Goal: Register for event/course

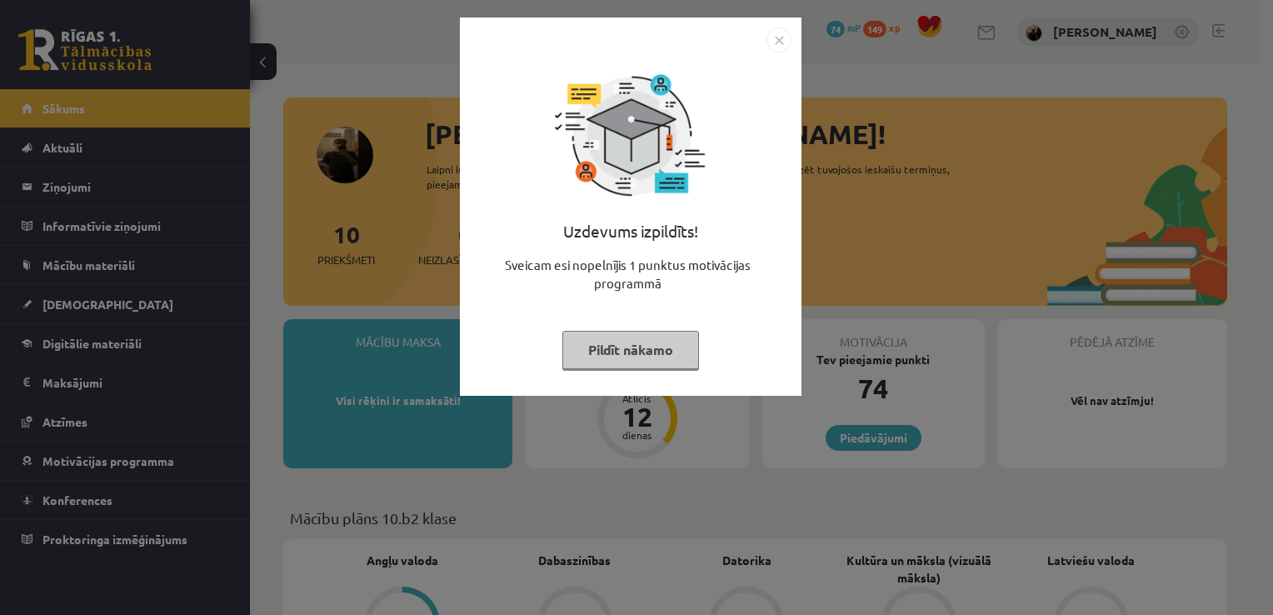
click at [783, 37] on img "Close" at bounding box center [778, 39] width 25 height 25
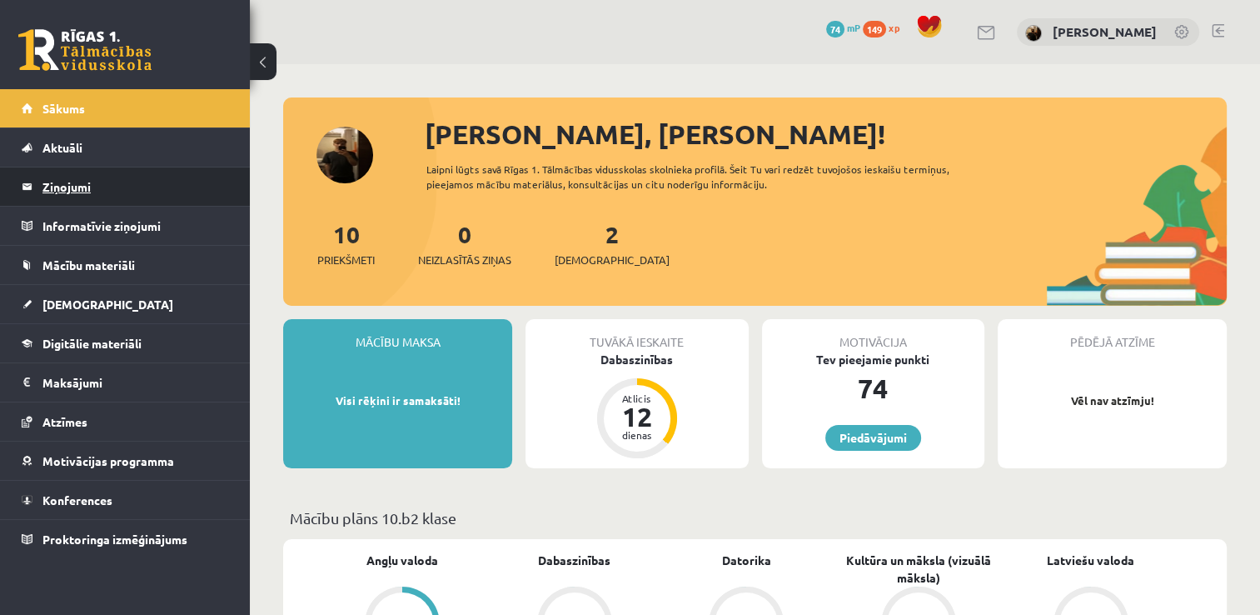
click at [117, 187] on legend "Ziņojumi 0" at bounding box center [135, 186] width 187 height 38
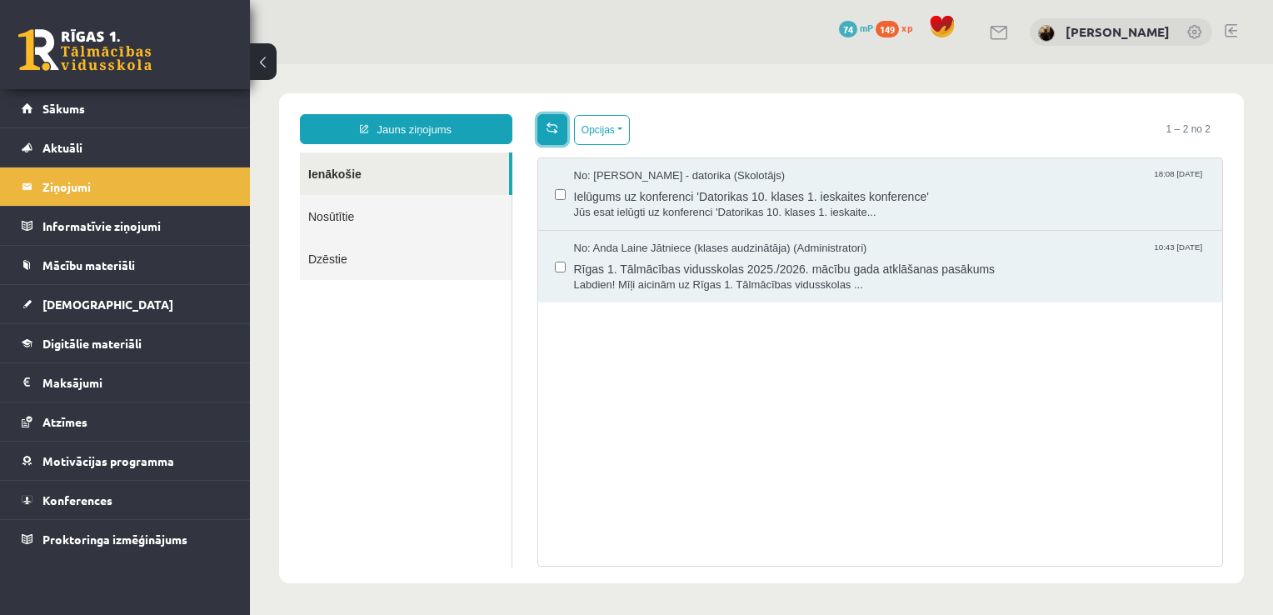
click at [550, 127] on span at bounding box center [552, 128] width 12 height 12
click at [550, 130] on span at bounding box center [552, 128] width 12 height 12
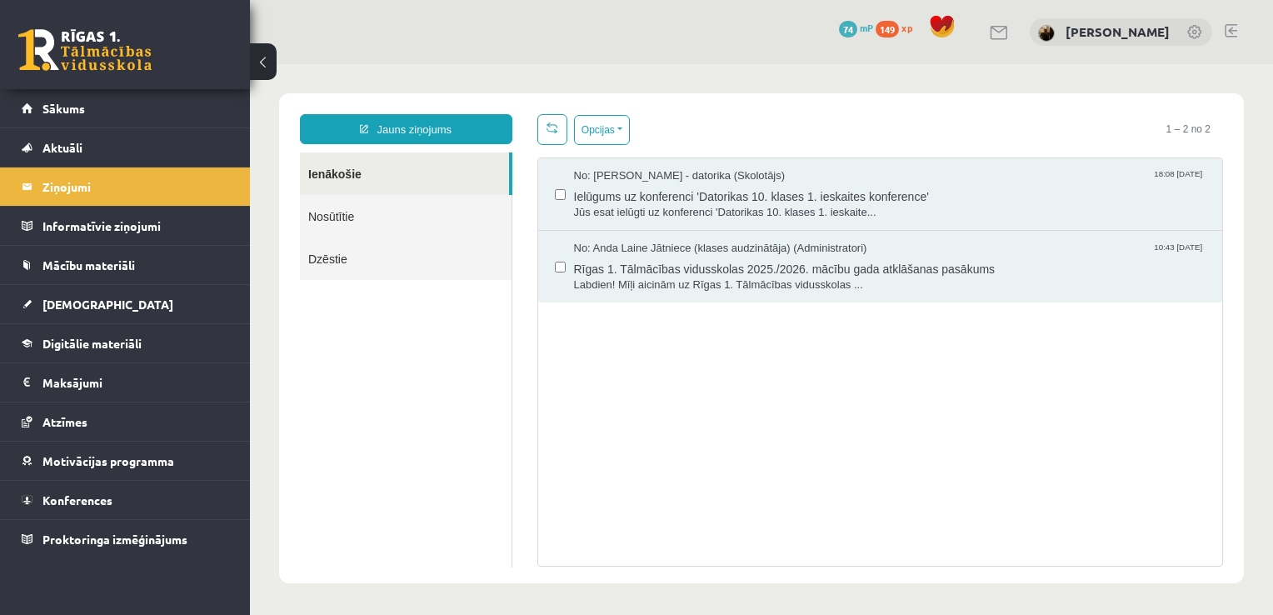
click at [550, 130] on span at bounding box center [552, 128] width 12 height 12
click at [546, 132] on span at bounding box center [552, 128] width 12 height 12
click at [554, 122] on span at bounding box center [552, 128] width 12 height 12
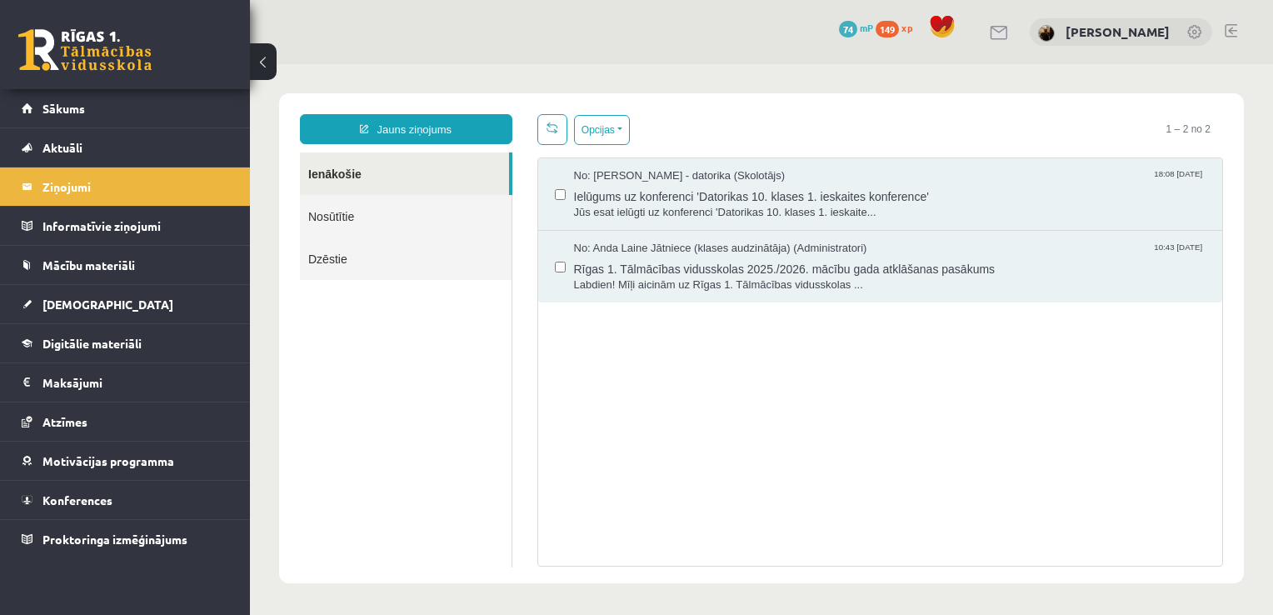
click at [554, 122] on span at bounding box center [552, 128] width 12 height 12
click at [126, 497] on link "Konferences" at bounding box center [125, 500] width 207 height 38
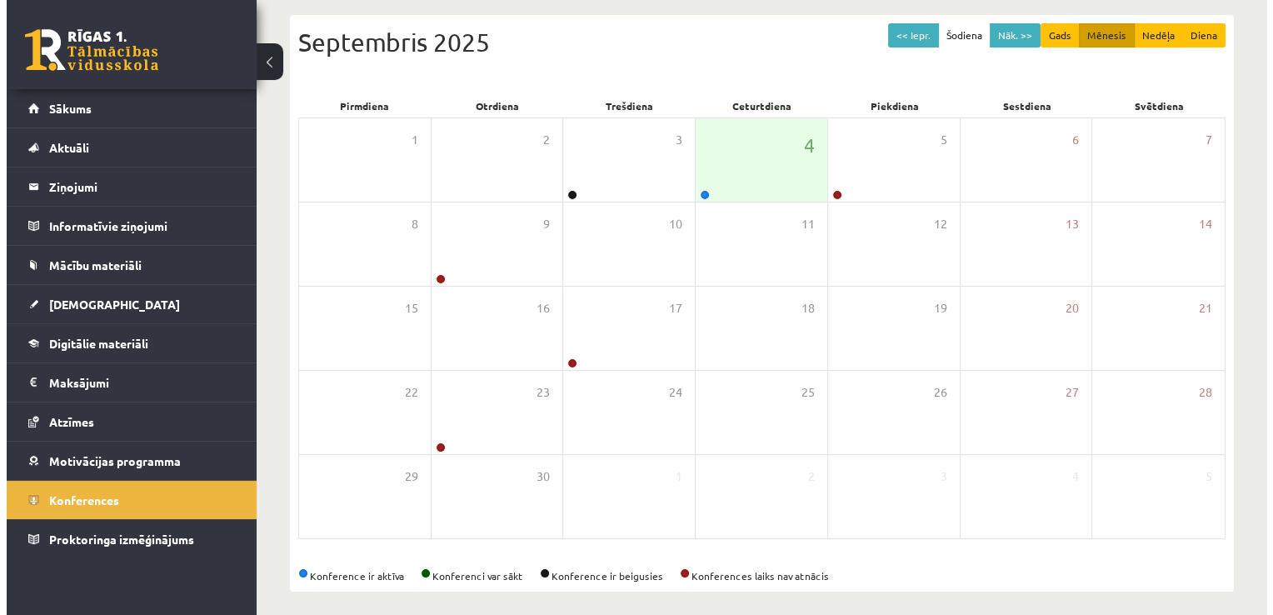
scroll to position [180, 0]
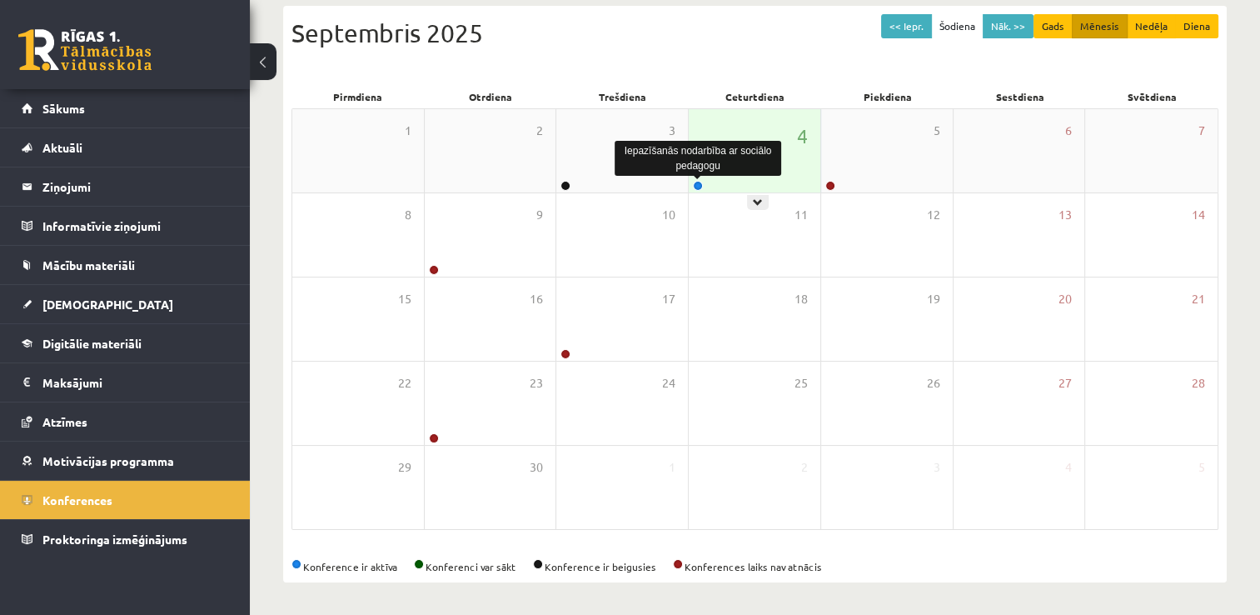
click at [699, 189] on link at bounding box center [698, 186] width 10 height 10
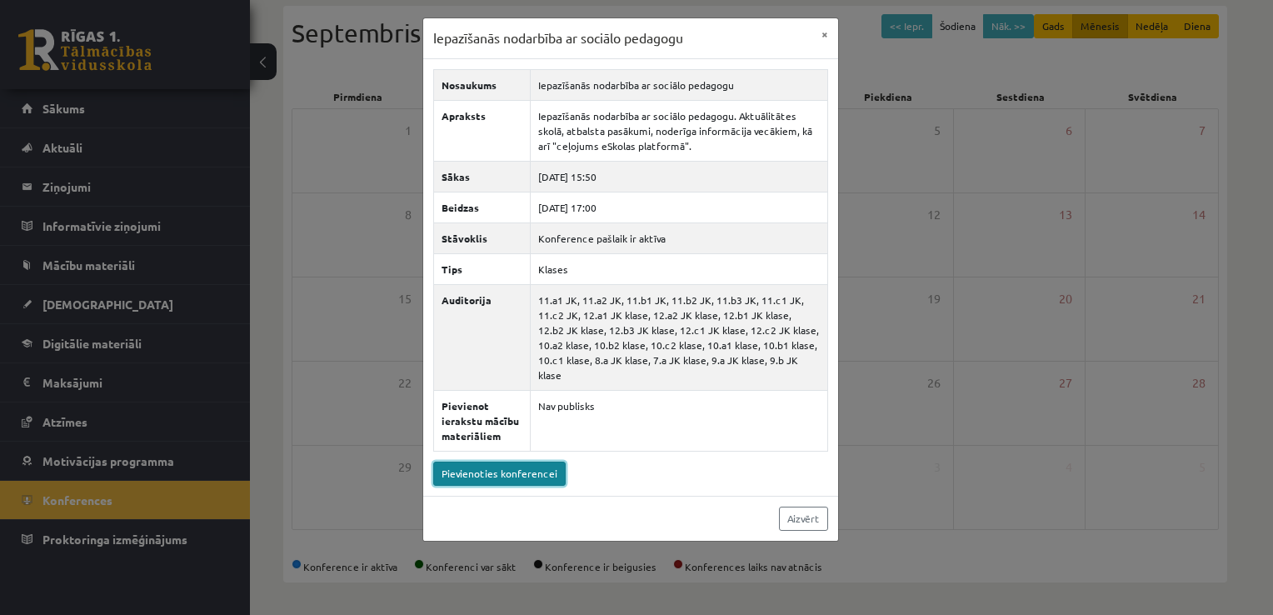
click at [491, 461] on link "Pievienoties konferencei" at bounding box center [499, 473] width 132 height 24
click at [821, 37] on button "×" at bounding box center [824, 34] width 27 height 32
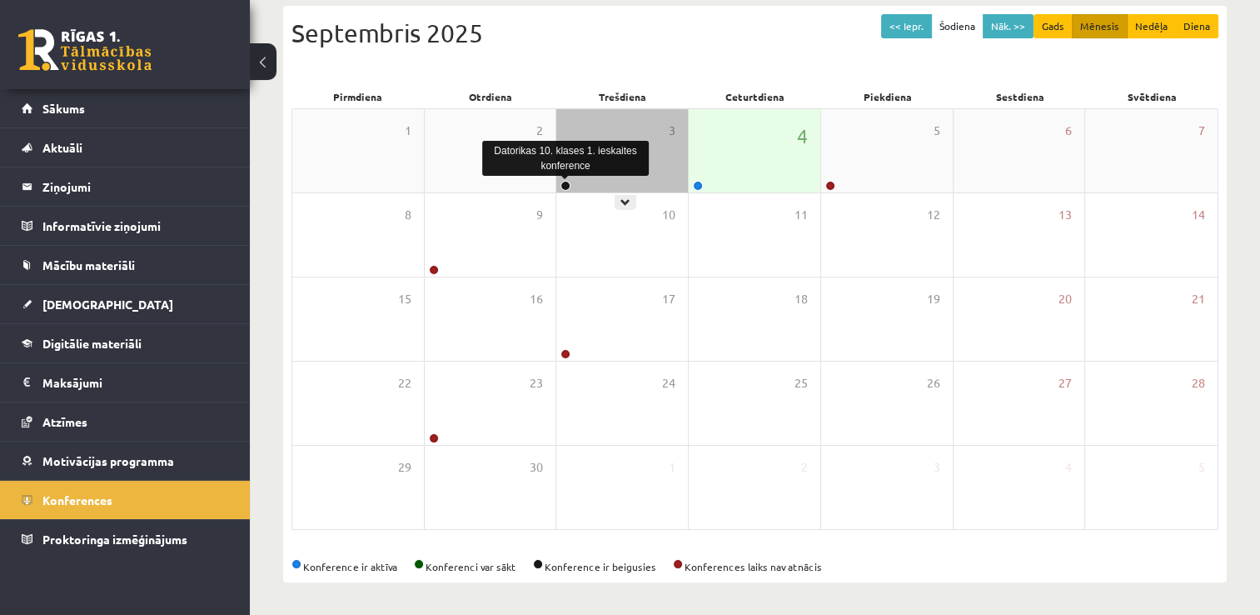
click at [565, 185] on link at bounding box center [566, 186] width 10 height 10
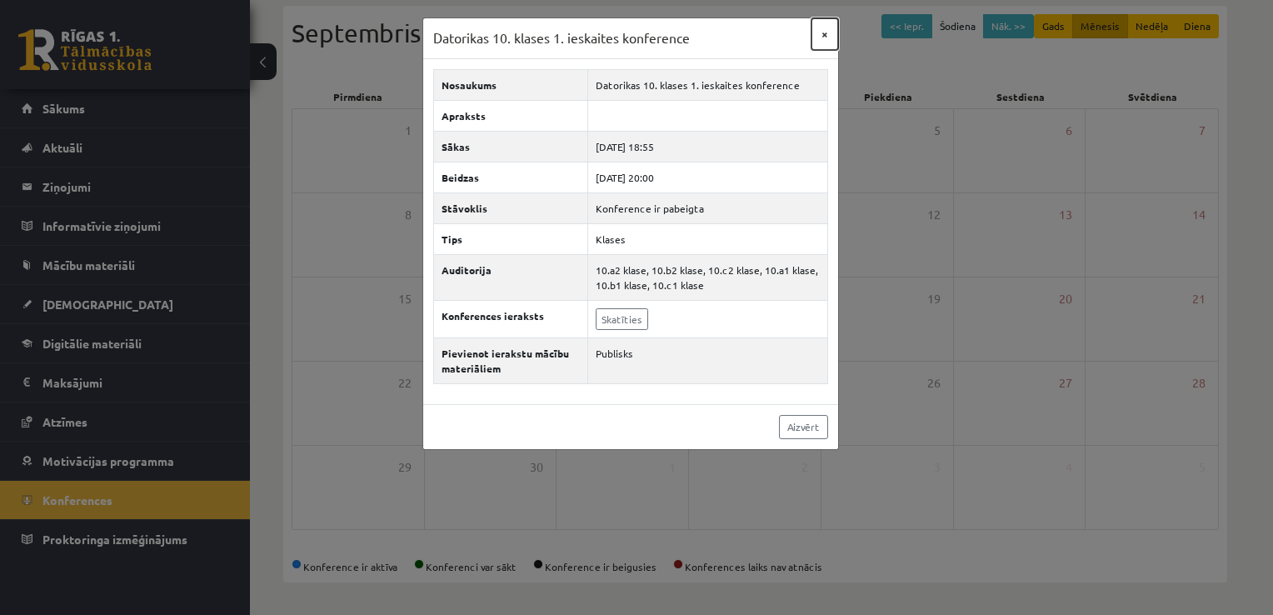
click at [820, 41] on button "×" at bounding box center [824, 34] width 27 height 32
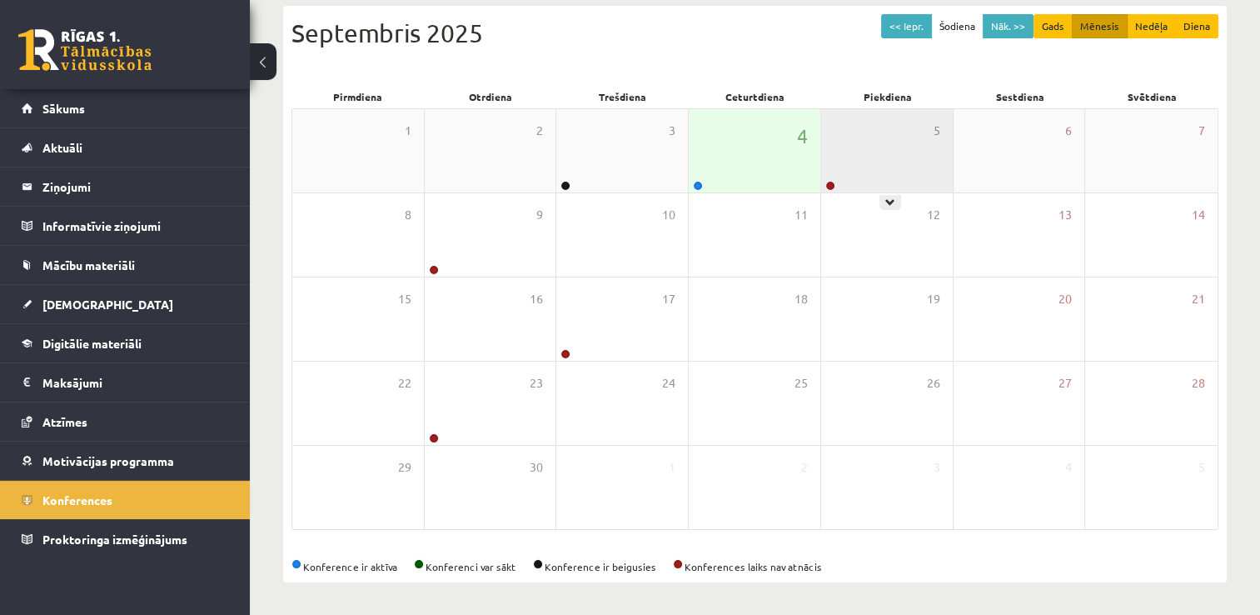
click at [823, 187] on div at bounding box center [829, 187] width 16 height 12
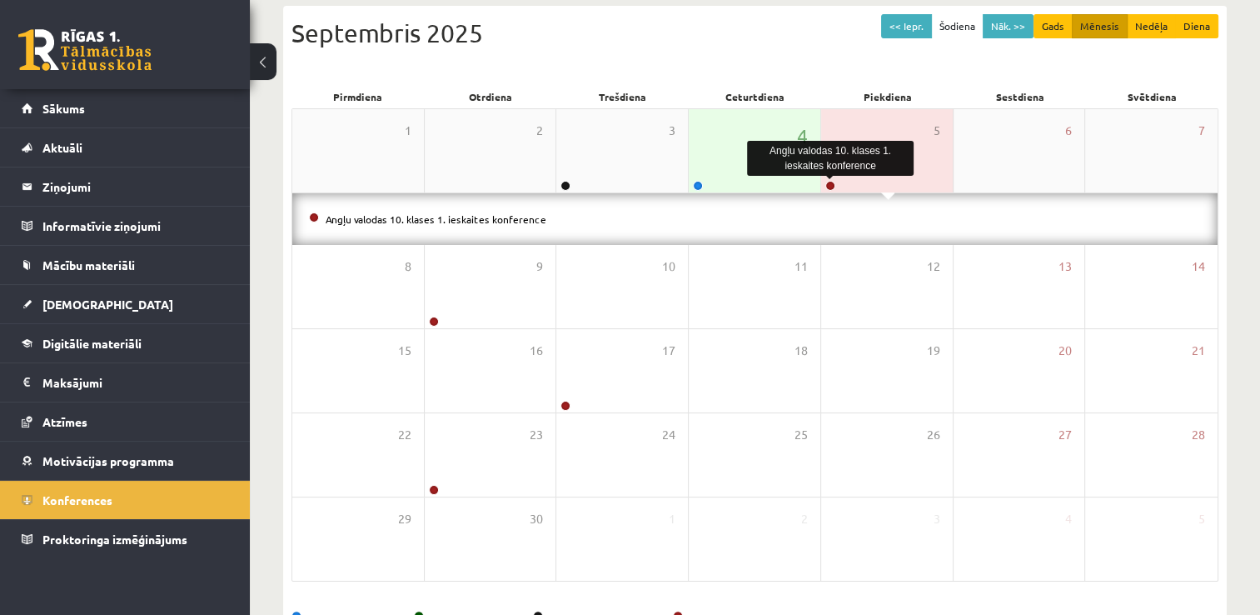
click at [830, 187] on link at bounding box center [831, 186] width 10 height 10
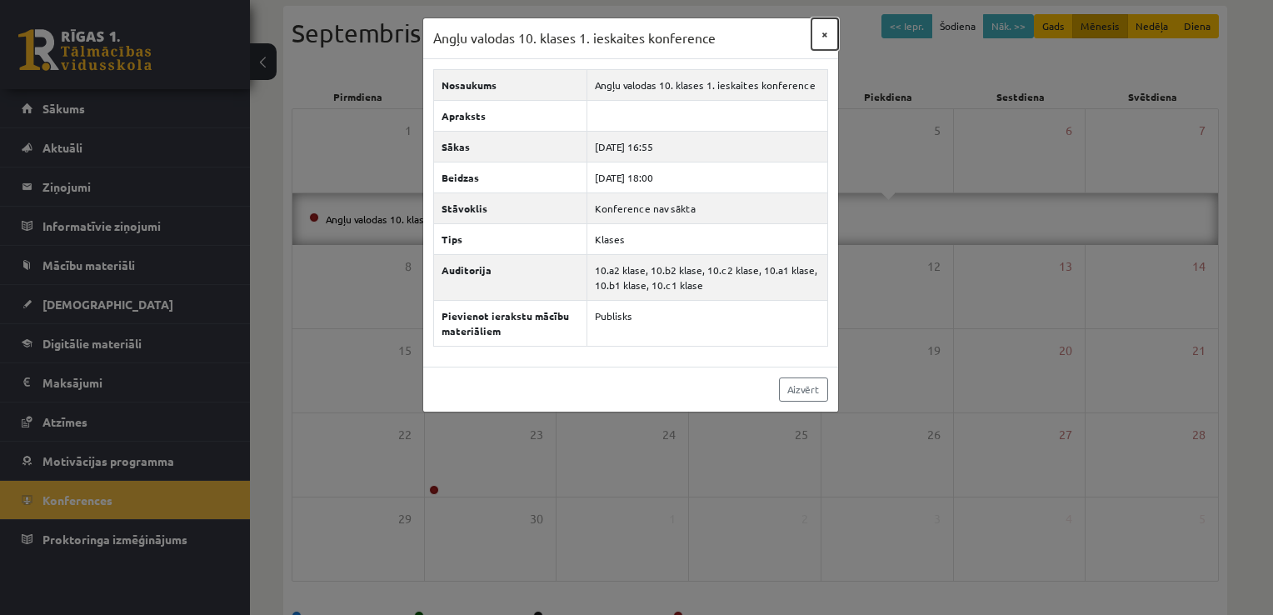
click at [821, 42] on button "×" at bounding box center [824, 34] width 27 height 32
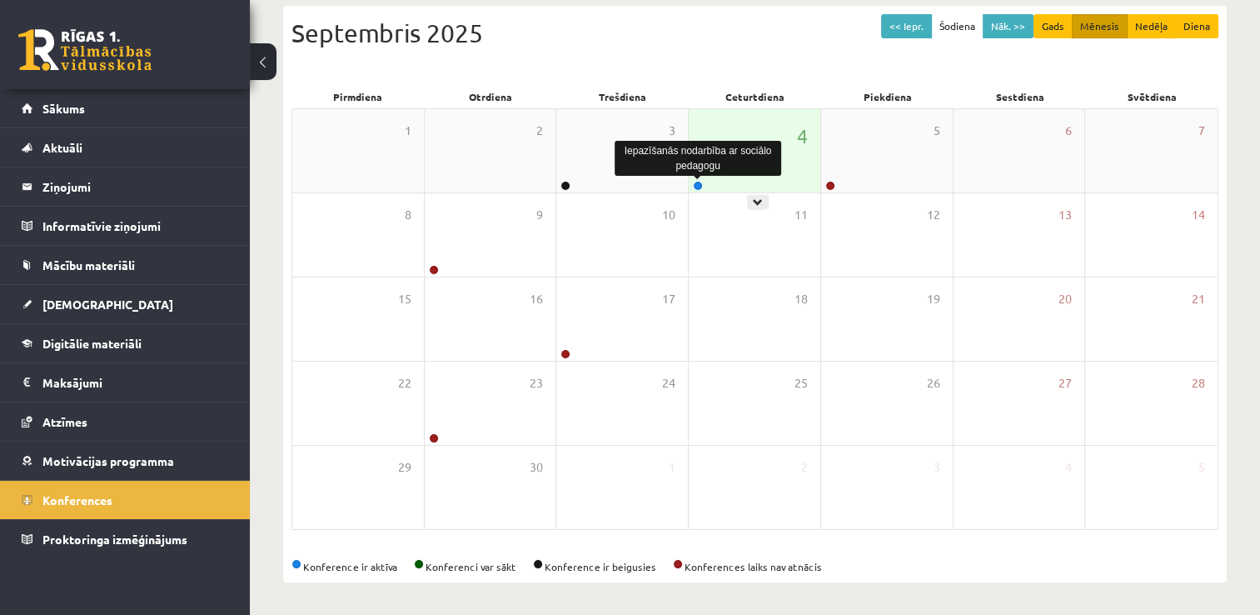
click at [697, 181] on link at bounding box center [698, 186] width 10 height 10
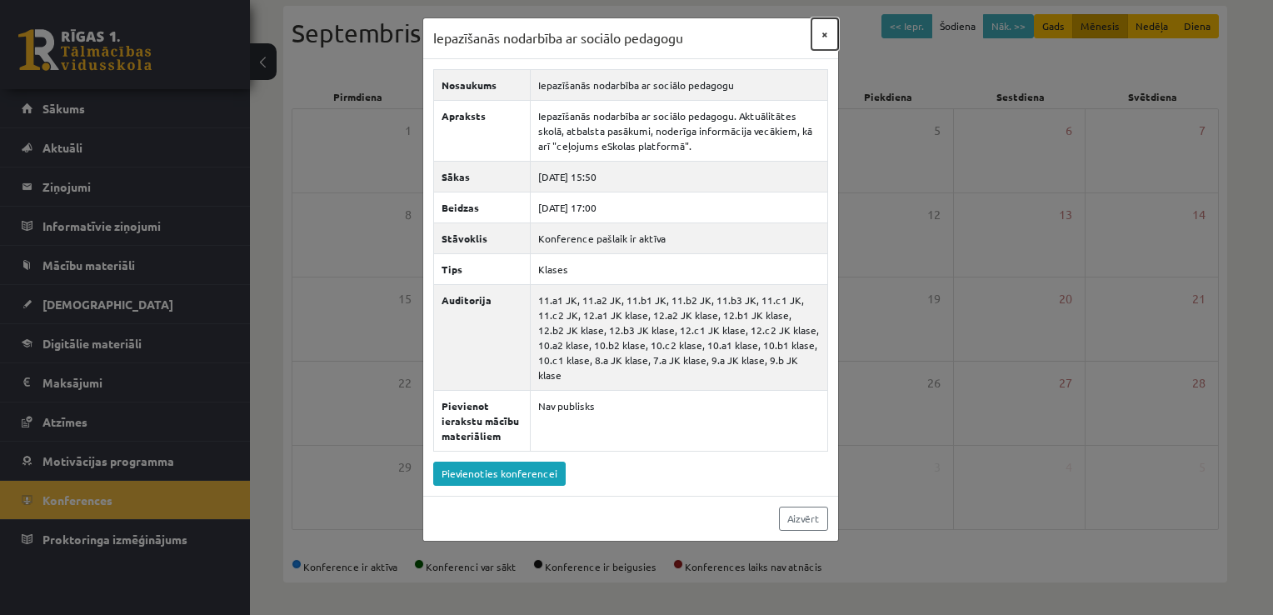
click at [817, 35] on button "×" at bounding box center [824, 34] width 27 height 32
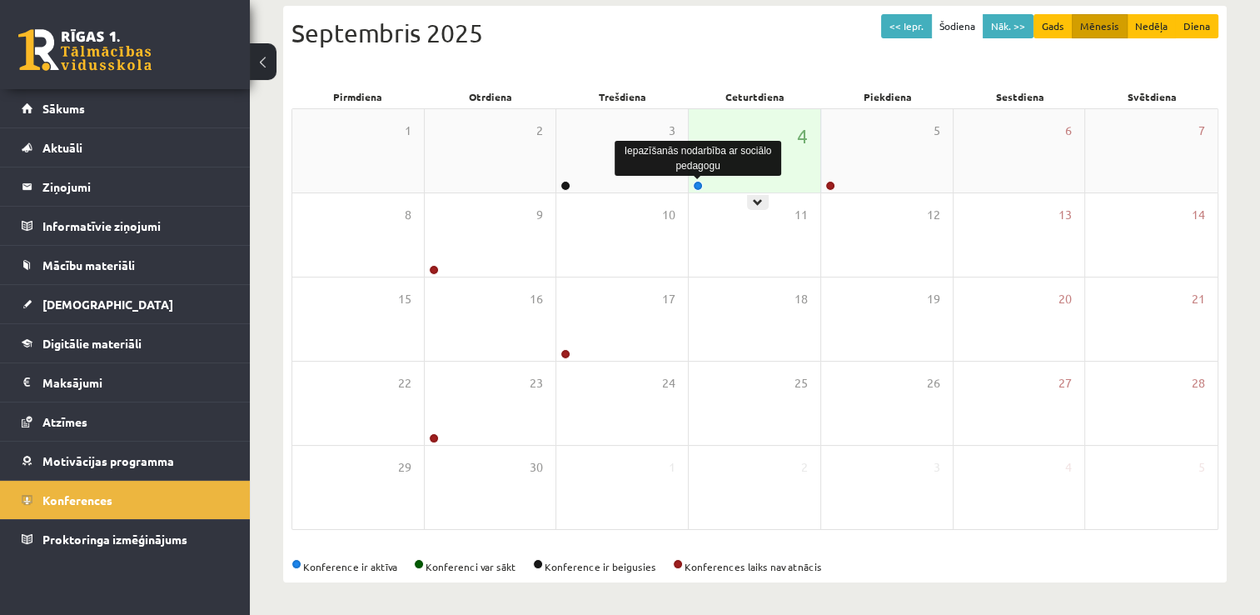
click at [696, 187] on link at bounding box center [698, 186] width 10 height 10
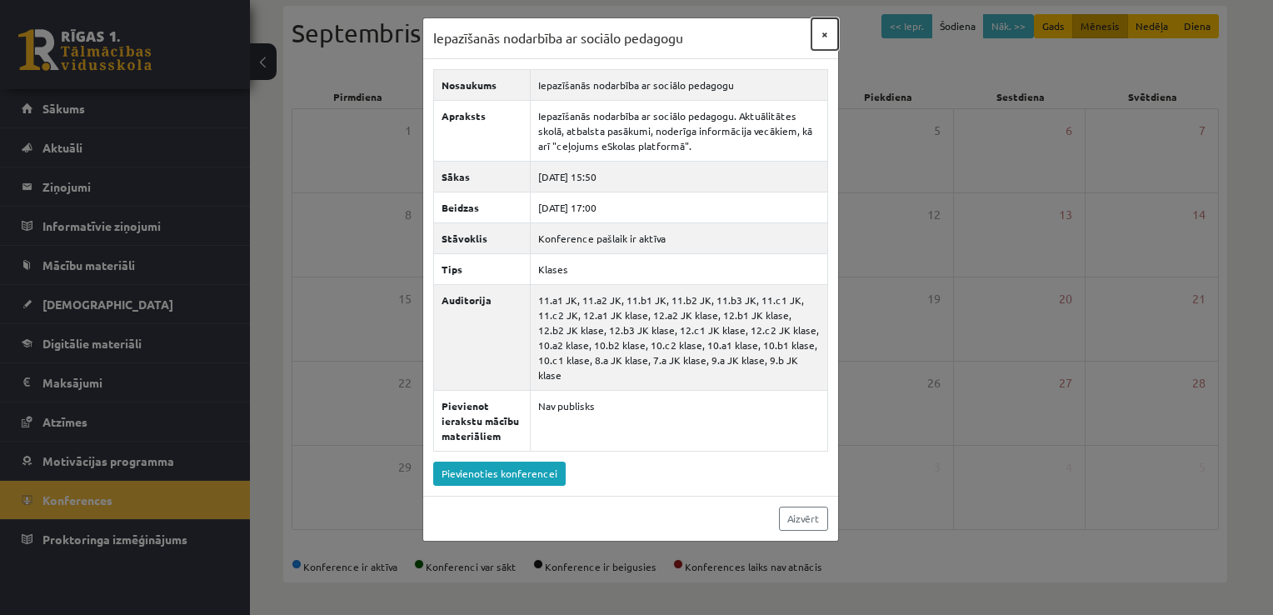
click at [818, 34] on button "×" at bounding box center [824, 34] width 27 height 32
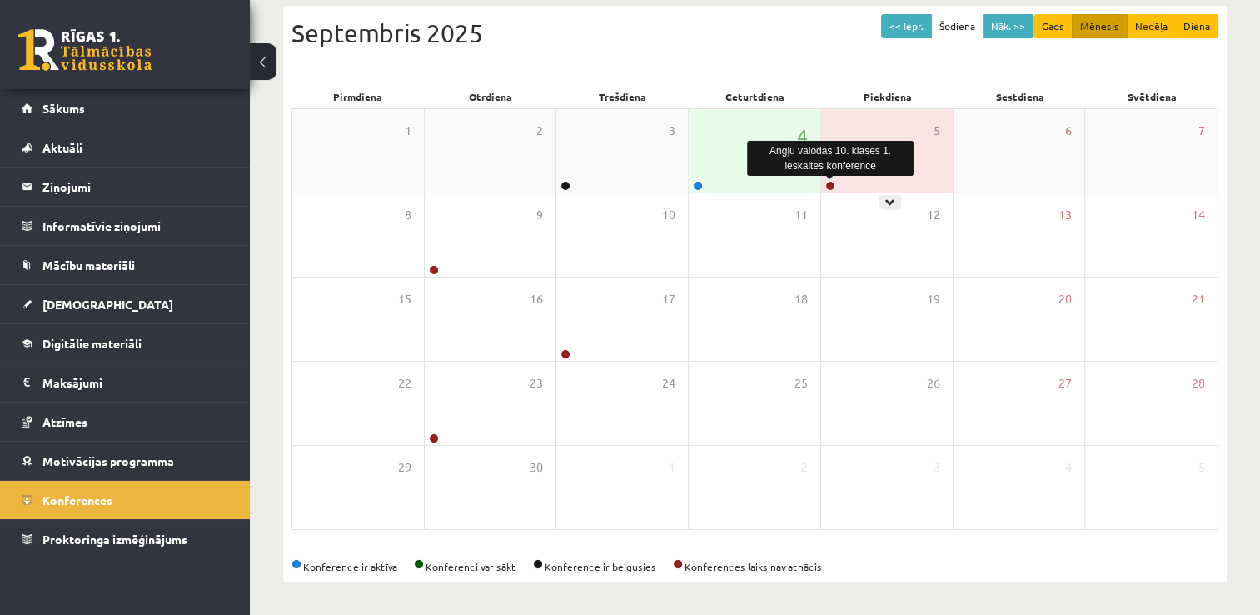
click at [833, 186] on link at bounding box center [831, 186] width 10 height 10
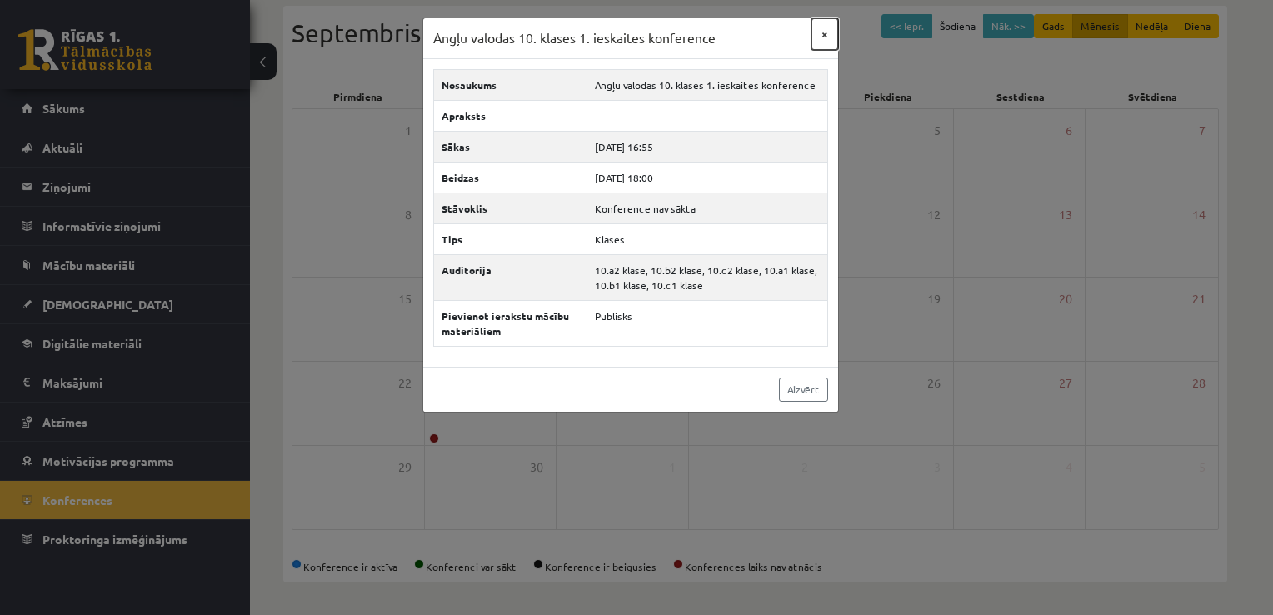
drag, startPoint x: 830, startPoint y: 42, endPoint x: 820, endPoint y: 46, distance: 10.5
click at [820, 46] on button "×" at bounding box center [824, 34] width 27 height 32
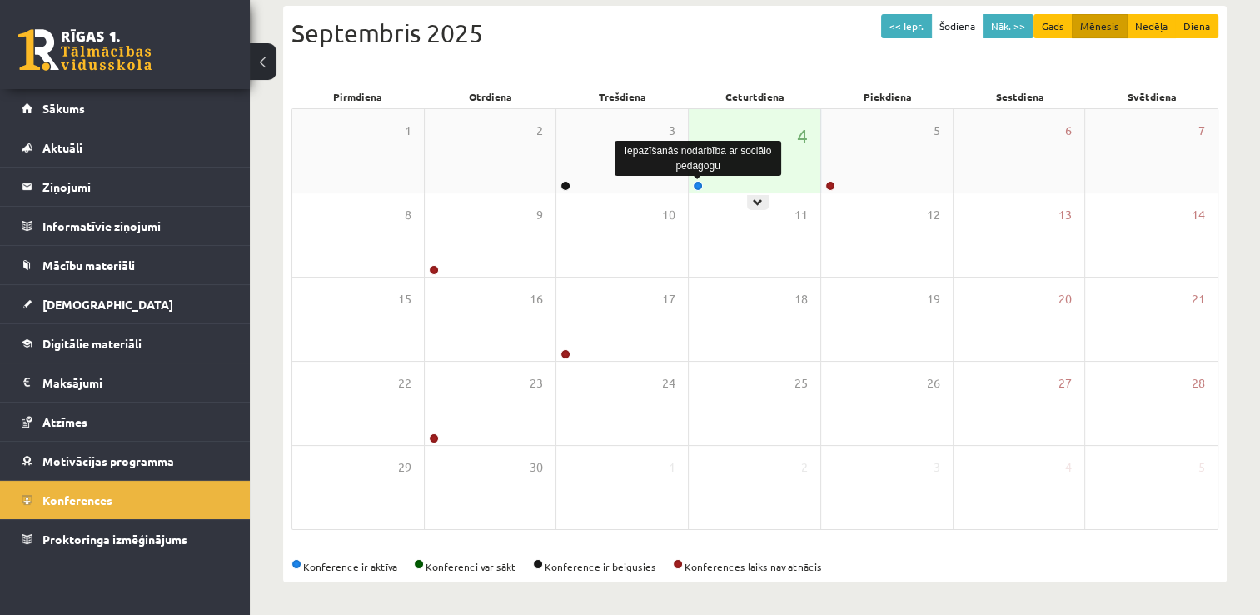
click at [697, 185] on link at bounding box center [698, 186] width 10 height 10
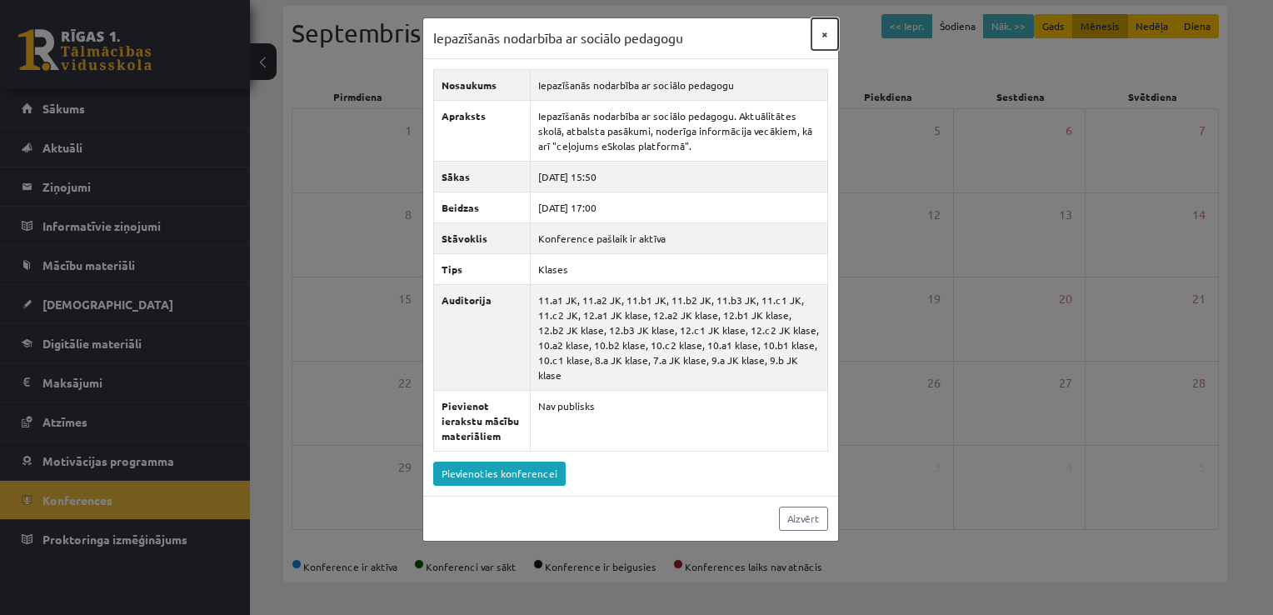
click at [822, 31] on button "×" at bounding box center [824, 34] width 27 height 32
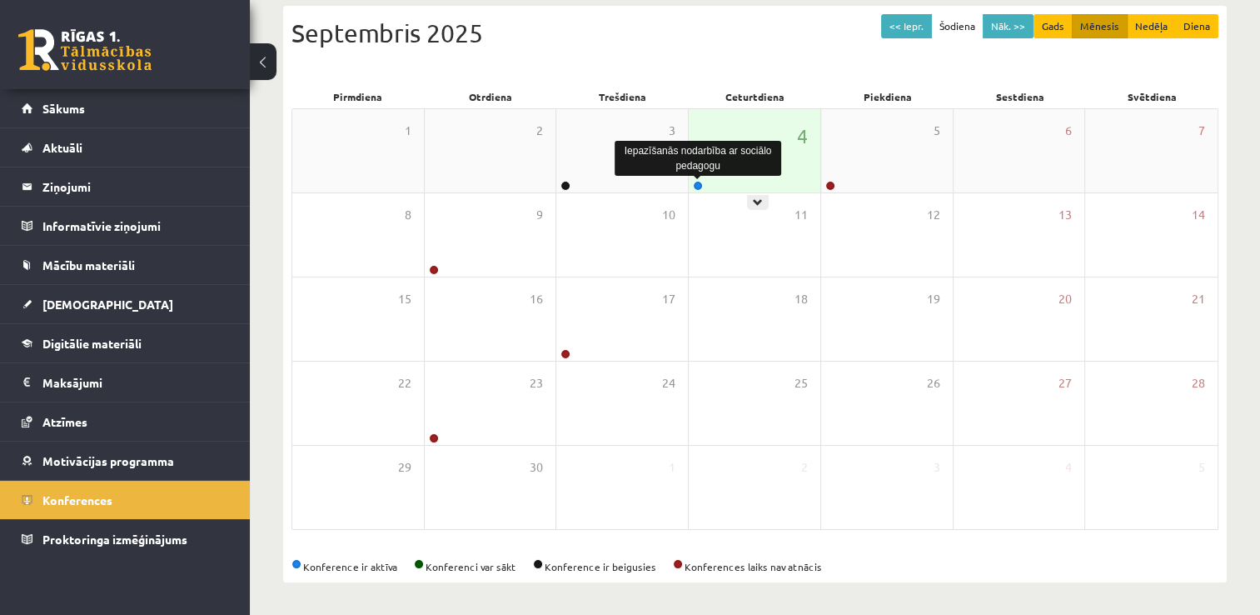
click at [699, 186] on link at bounding box center [698, 186] width 10 height 10
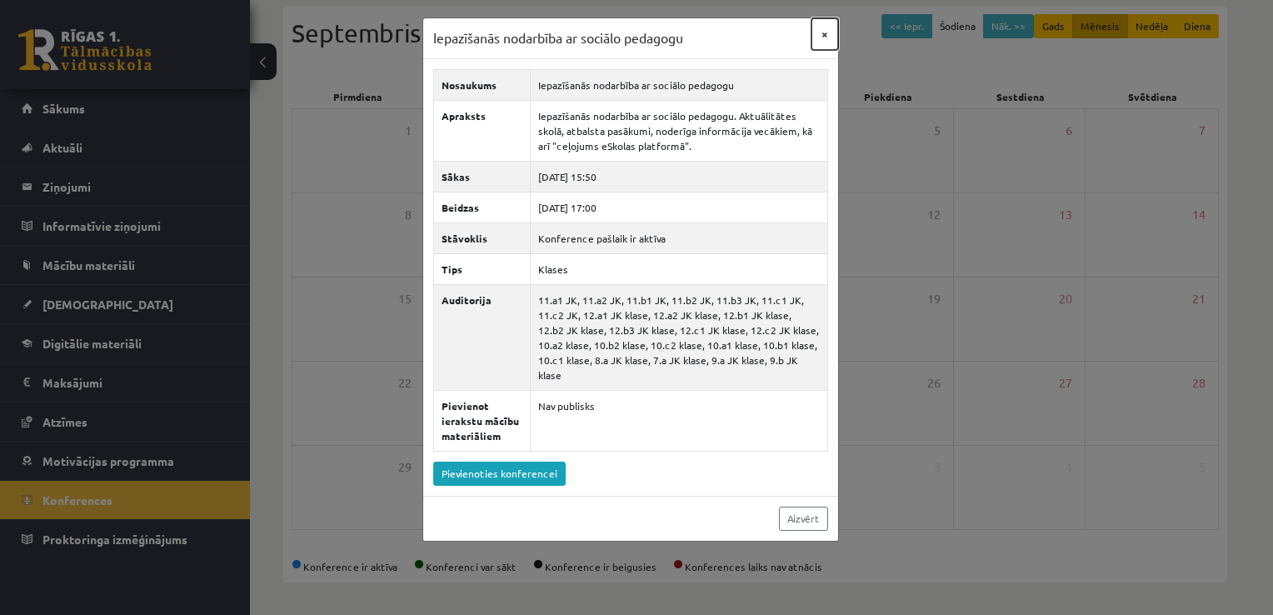
click at [824, 42] on button "×" at bounding box center [824, 34] width 27 height 32
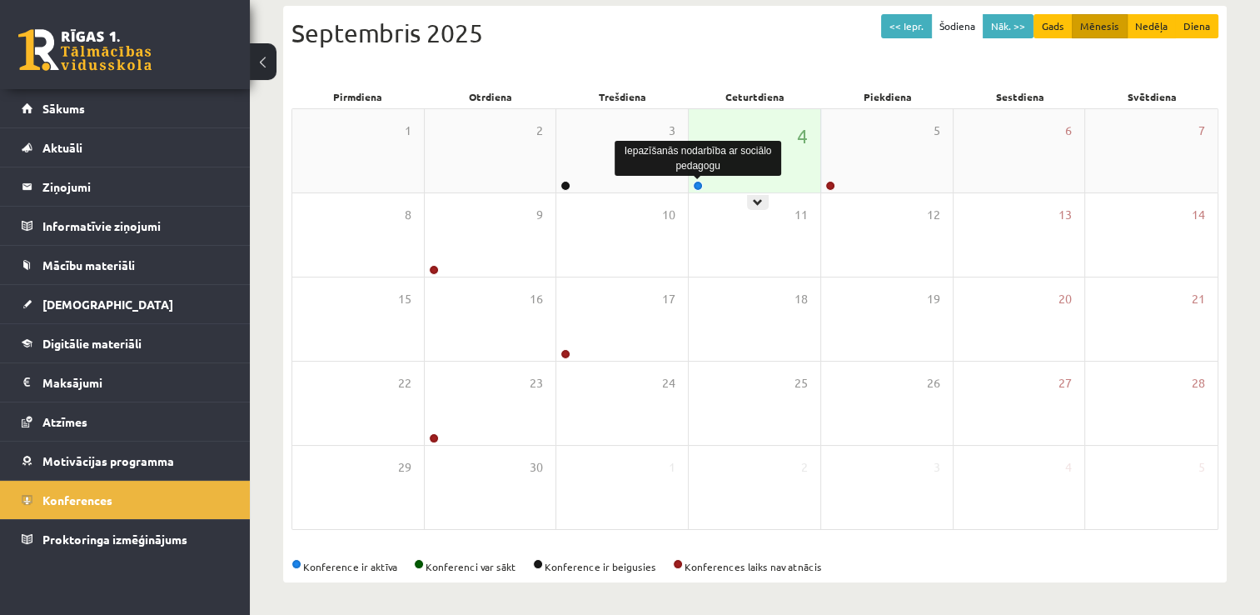
click at [700, 184] on link at bounding box center [698, 186] width 10 height 10
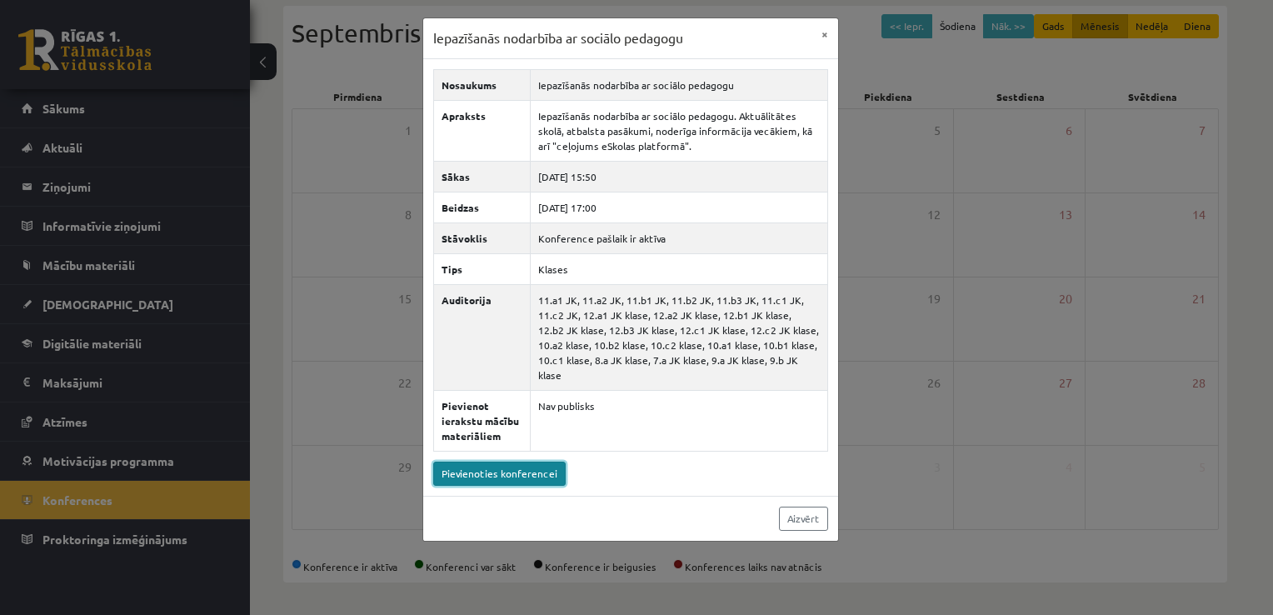
click at [510, 461] on link "Pievienoties konferencei" at bounding box center [499, 473] width 132 height 24
